Goal: Check status

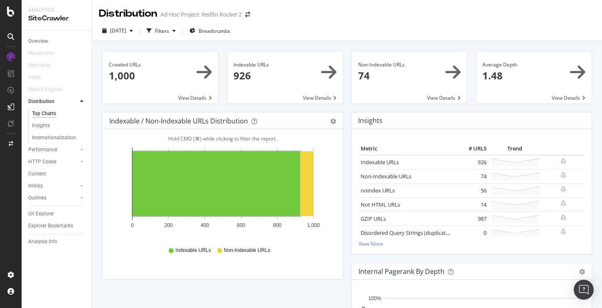
scroll to position [1362, 0]
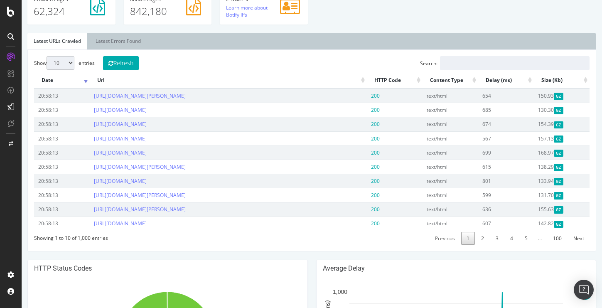
scroll to position [262, 0]
click at [123, 46] on link "Latest Errors Found" at bounding box center [118, 40] width 58 height 17
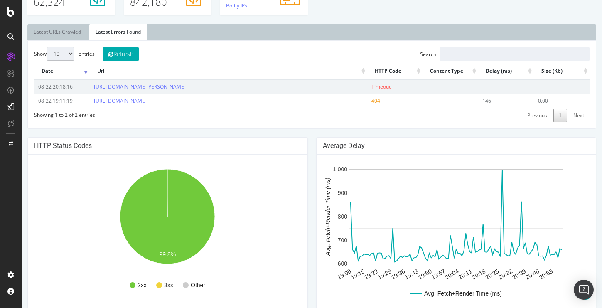
scroll to position [276, 0]
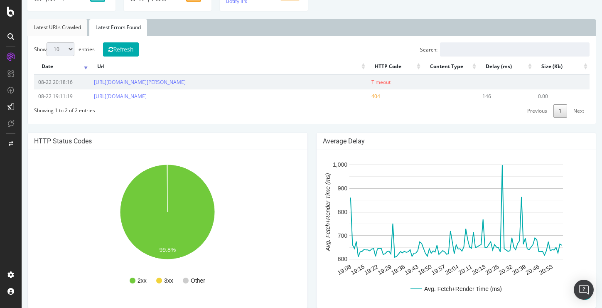
click at [47, 24] on link "Latest URLs Crawled" at bounding box center [57, 27] width 60 height 17
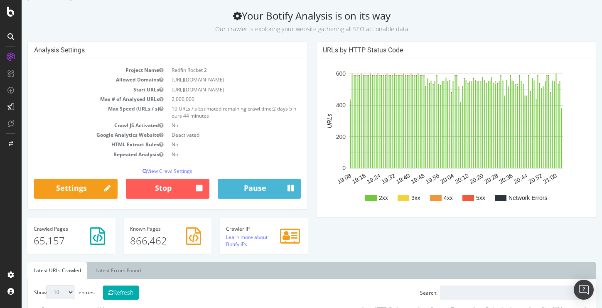
scroll to position [0, 0]
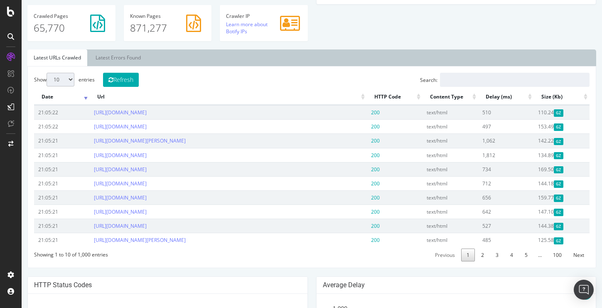
scroll to position [246, 0]
click at [130, 61] on link "Latest Errors Found" at bounding box center [118, 57] width 58 height 17
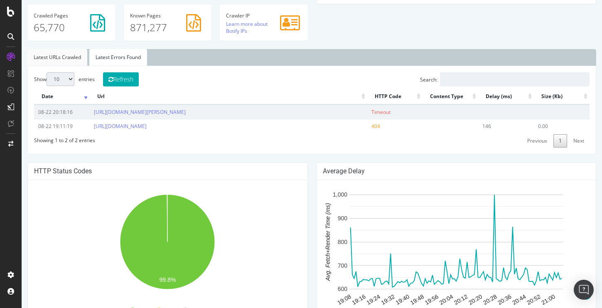
click at [56, 57] on link "Latest URLs Crawled" at bounding box center [57, 57] width 60 height 17
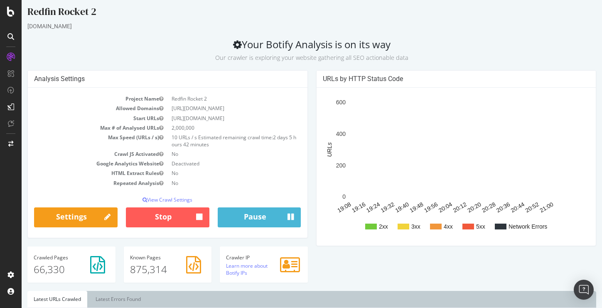
scroll to position [0, 0]
